Goal: Transaction & Acquisition: Purchase product/service

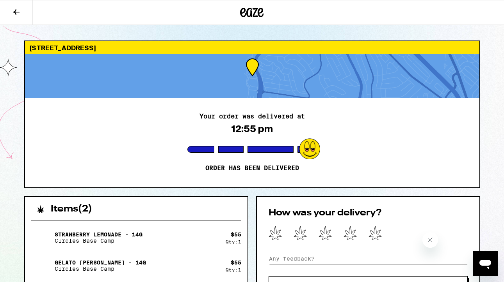
click at [32, 15] on button at bounding box center [16, 12] width 33 height 25
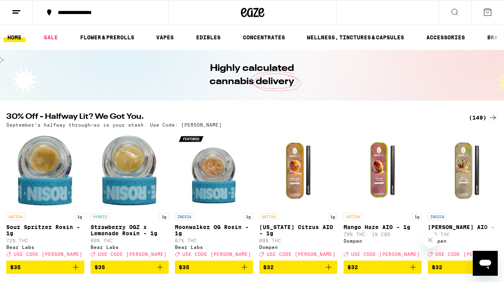
scroll to position [14, 0]
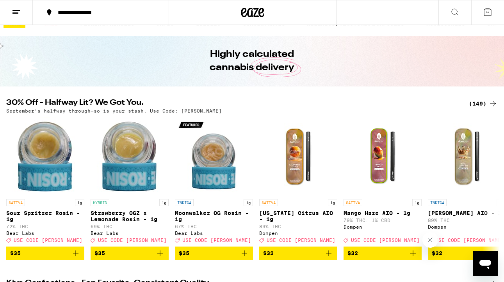
click at [473, 101] on div "(149)" at bounding box center [483, 103] width 29 height 9
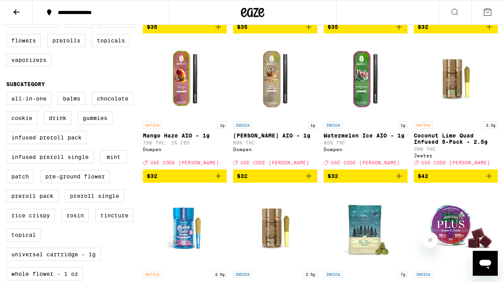
scroll to position [211, 0]
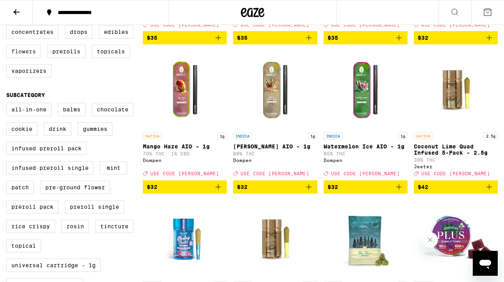
click at [20, 58] on label "Flowers" at bounding box center [23, 51] width 35 height 13
click at [8, 27] on input "Flowers" at bounding box center [8, 27] width 0 height 0
checkbox input "true"
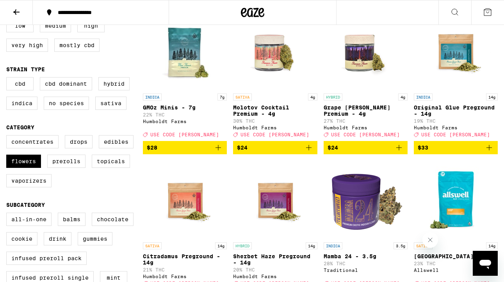
scroll to position [101, 0]
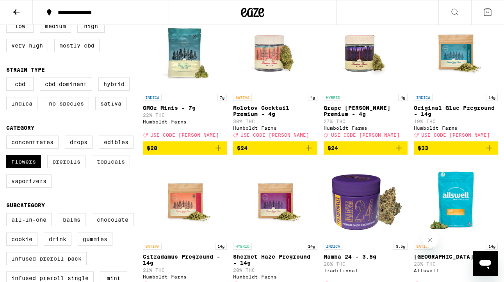
click at [493, 155] on button "$33" at bounding box center [455, 148] width 84 height 13
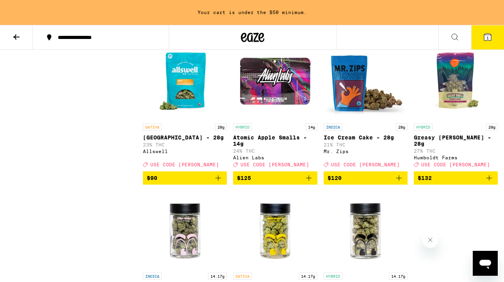
scroll to position [835, 0]
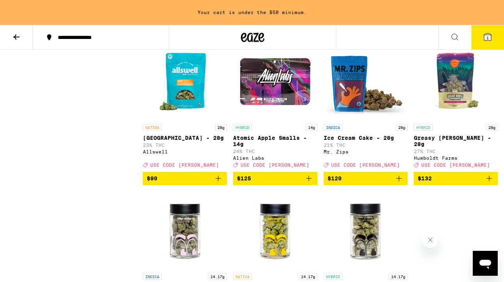
click at [224, 185] on button "$90" at bounding box center [185, 178] width 84 height 13
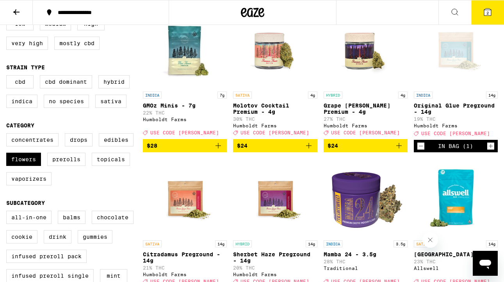
scroll to position [101, 0]
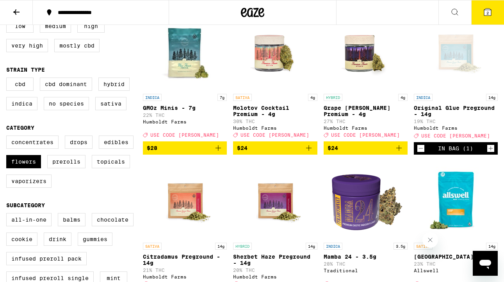
click at [419, 153] on icon "Decrement" at bounding box center [420, 148] width 7 height 9
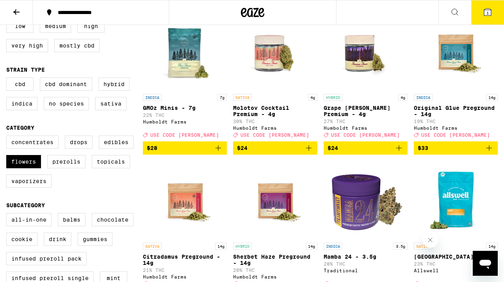
click at [484, 11] on icon at bounding box center [487, 12] width 7 height 7
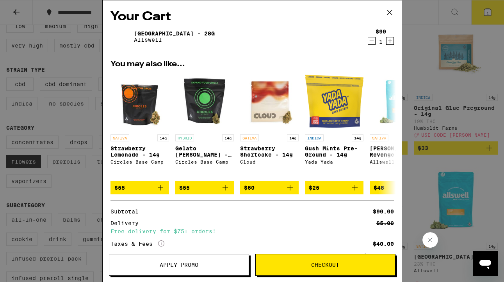
scroll to position [49, 0]
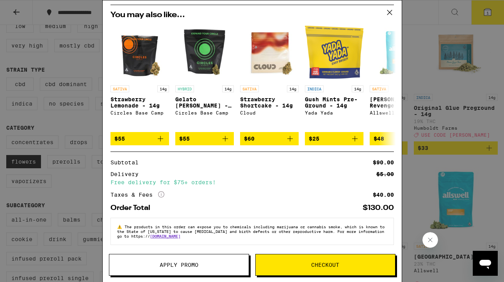
click at [177, 263] on span "Apply Promo" at bounding box center [179, 265] width 39 height 5
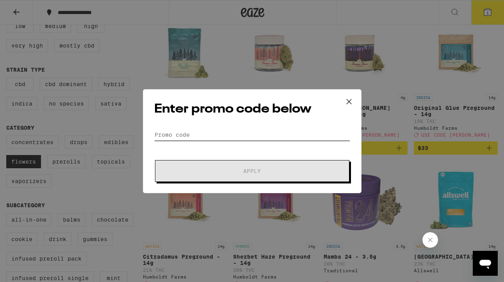
click at [243, 130] on input "Promo Code" at bounding box center [252, 135] width 196 height 12
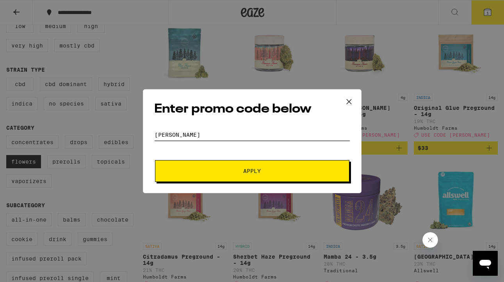
type input "[PERSON_NAME]"
click at [244, 169] on span "Apply" at bounding box center [252, 171] width 18 height 5
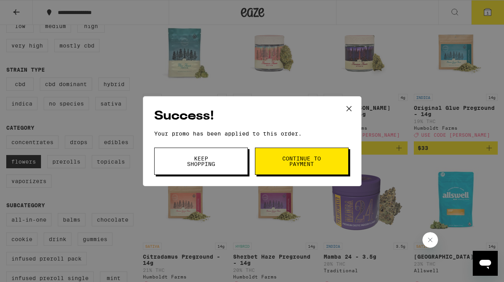
click at [286, 166] on span "Continue to payment" at bounding box center [302, 161] width 40 height 11
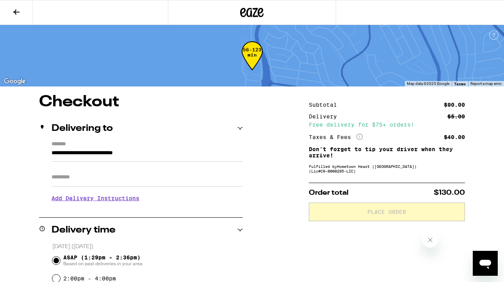
click at [200, 181] on input "Apt/Suite" at bounding box center [146, 177] width 191 height 19
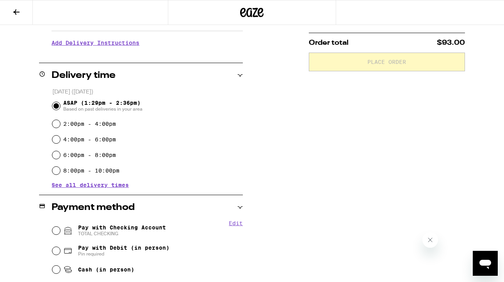
scroll to position [220, 0]
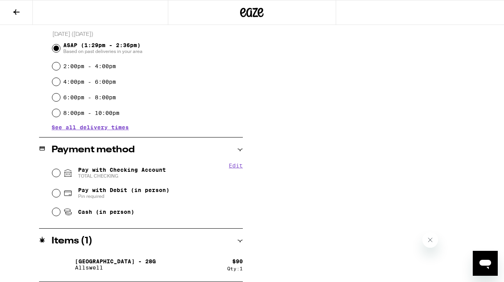
type input "**"
click at [116, 169] on span "Pay with Checking Account TOTAL CHECKING" at bounding box center [122, 173] width 88 height 12
click at [60, 169] on input "Pay with Checking Account TOTAL CHECKING" at bounding box center [56, 173] width 8 height 8
radio input "true"
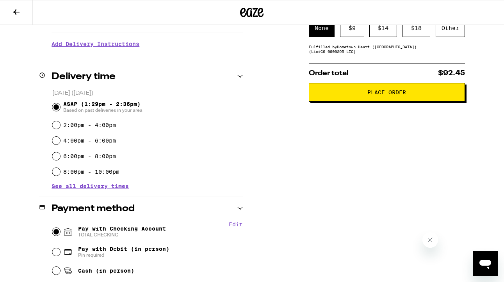
scroll to position [145, 0]
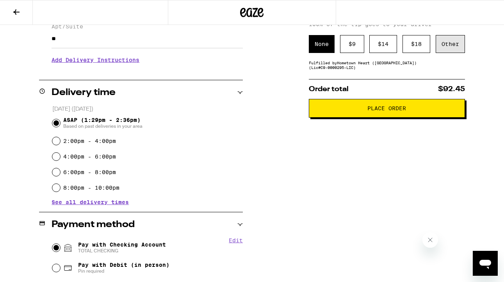
click at [445, 50] on div "Other" at bounding box center [449, 44] width 29 height 18
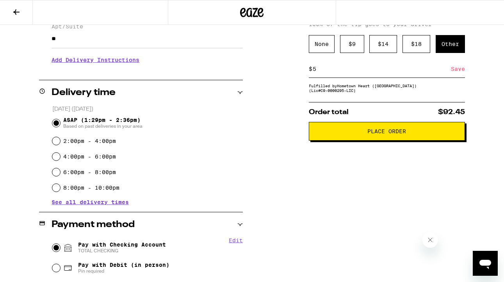
type input "5"
click at [462, 75] on div "Save" at bounding box center [458, 68] width 14 height 17
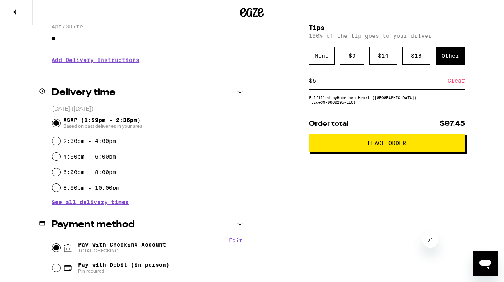
click at [399, 151] on button "Place Order" at bounding box center [387, 143] width 156 height 19
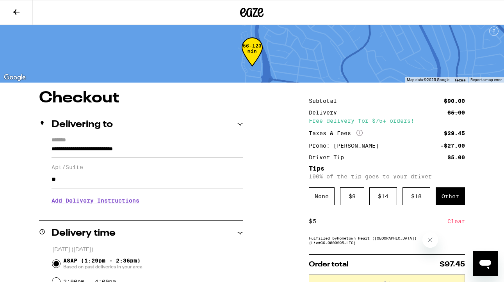
scroll to position [4, 0]
